Goal: Task Accomplishment & Management: Manage account settings

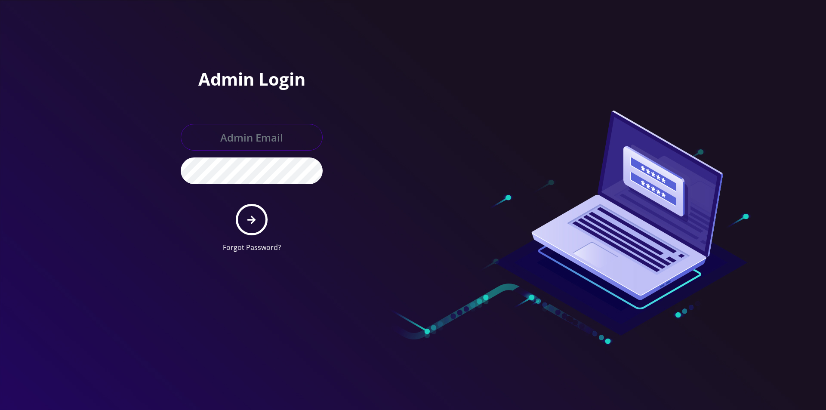
type input "master@britewireless.com"
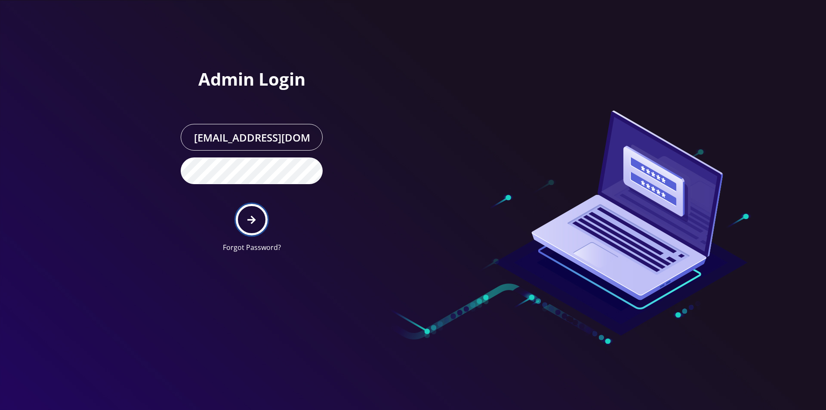
click at [246, 219] on button "submit" at bounding box center [251, 219] width 31 height 31
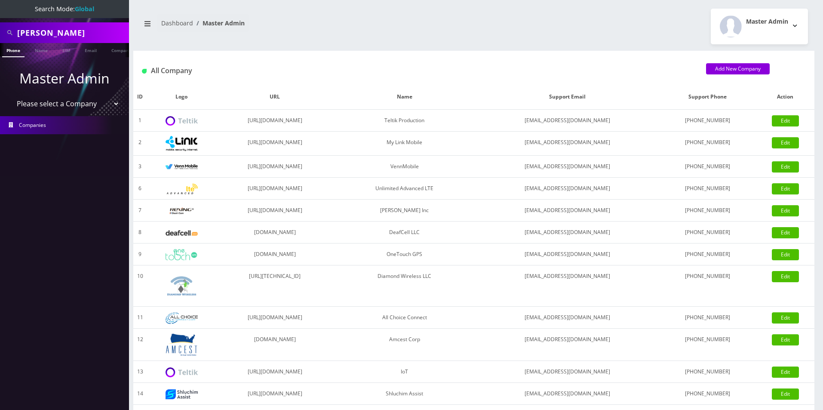
click at [51, 106] on select "Please select a Company Teltik Production My Link Mobile VennMobile Unlimited A…" at bounding box center [65, 103] width 110 height 16
select select "13"
click at [10, 95] on select "Please select a Company Teltik Production My Link Mobile VennMobile Unlimited A…" at bounding box center [65, 103] width 110 height 16
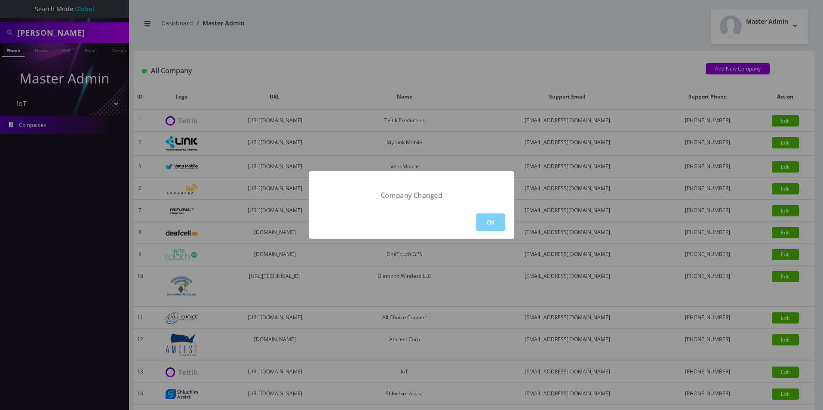
click at [487, 234] on div "OK" at bounding box center [412, 222] width 206 height 33
click at [495, 226] on button "OK" at bounding box center [490, 222] width 29 height 18
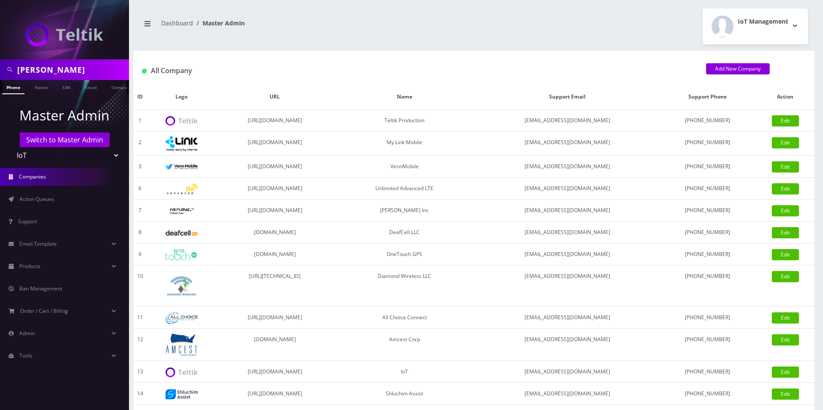
click at [62, 77] on input "[PERSON_NAME]" at bounding box center [72, 70] width 110 height 16
click at [62, 77] on input "paul c" at bounding box center [72, 70] width 110 height 16
type input "big town"
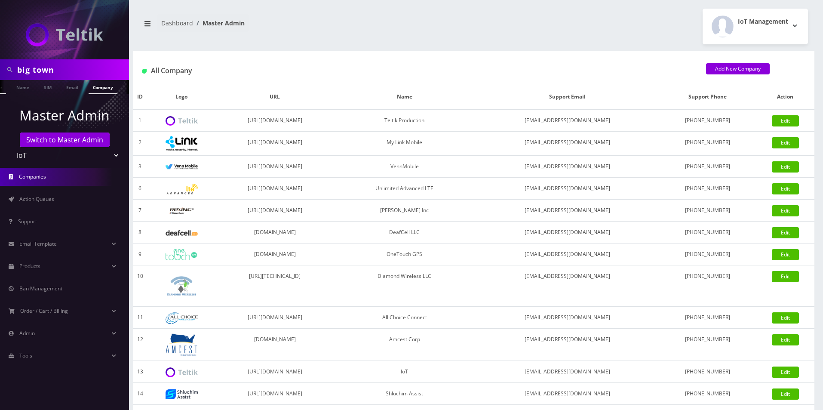
click at [115, 87] on link "Company" at bounding box center [103, 87] width 29 height 14
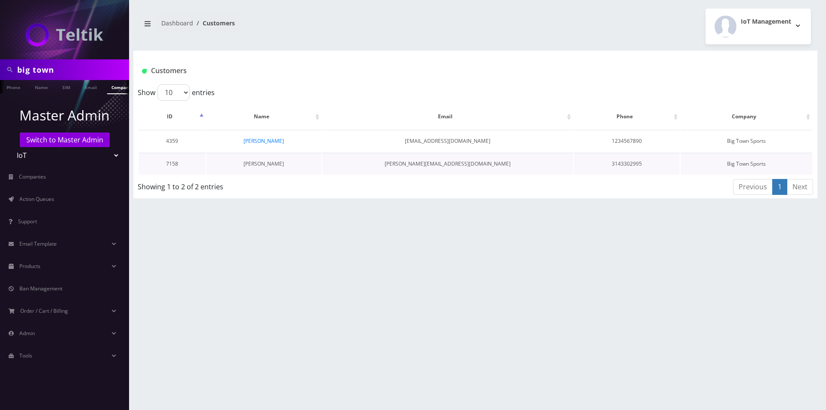
click at [278, 165] on link "Pete Weseloh" at bounding box center [263, 163] width 40 height 7
